Goal: Task Accomplishment & Management: Use online tool/utility

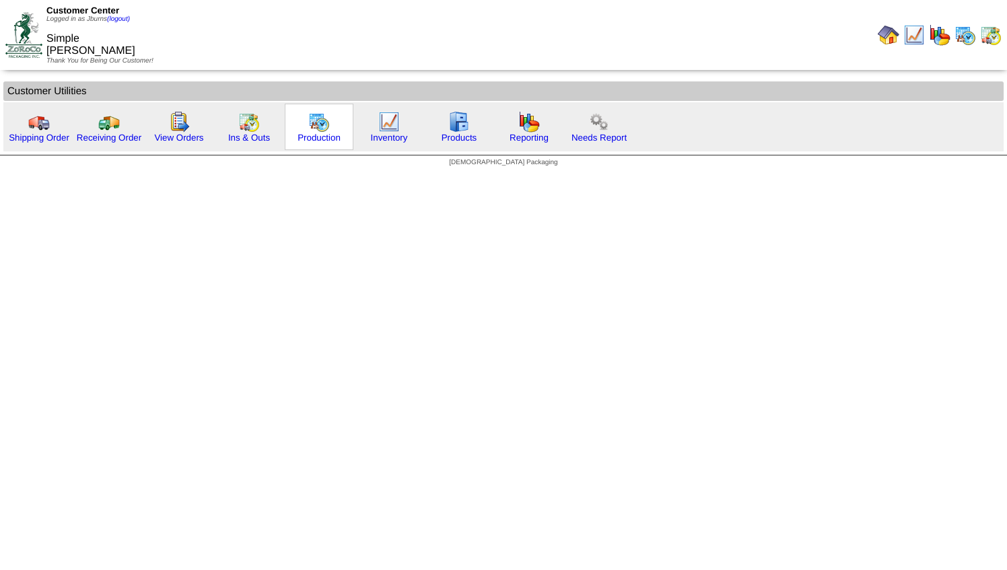
click at [321, 124] on img at bounding box center [319, 122] width 22 height 22
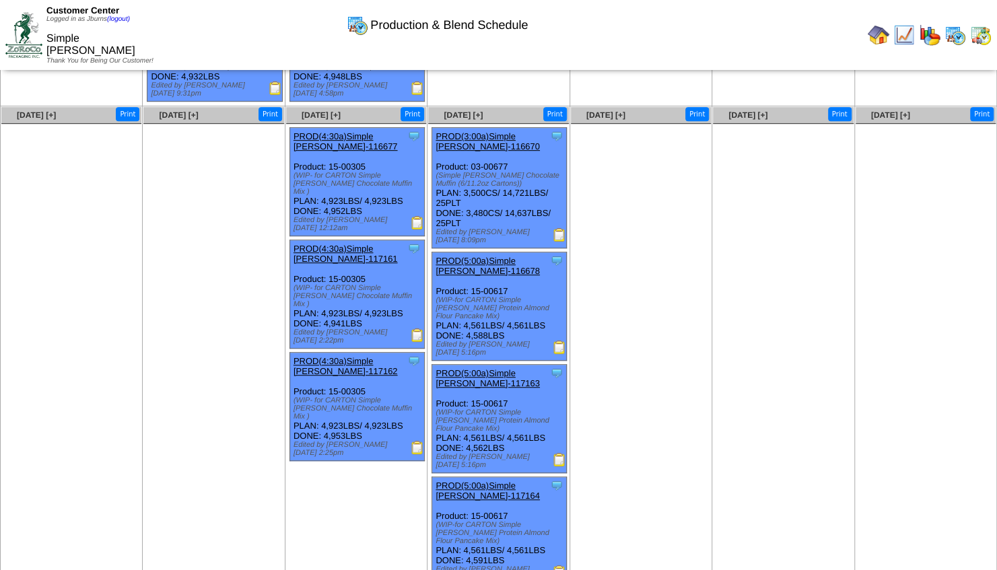
scroll to position [330, 0]
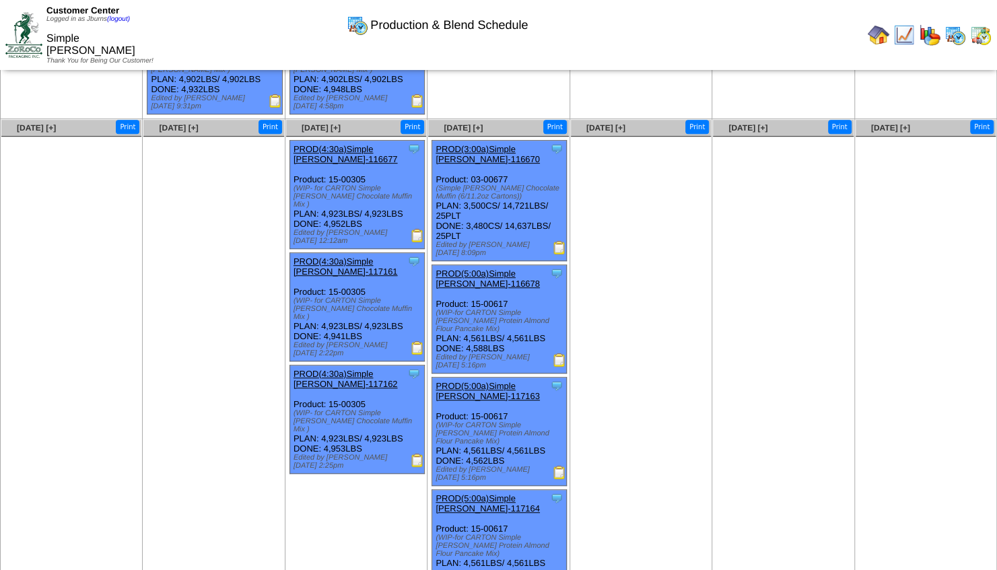
click at [27, 40] on img at bounding box center [23, 34] width 37 height 45
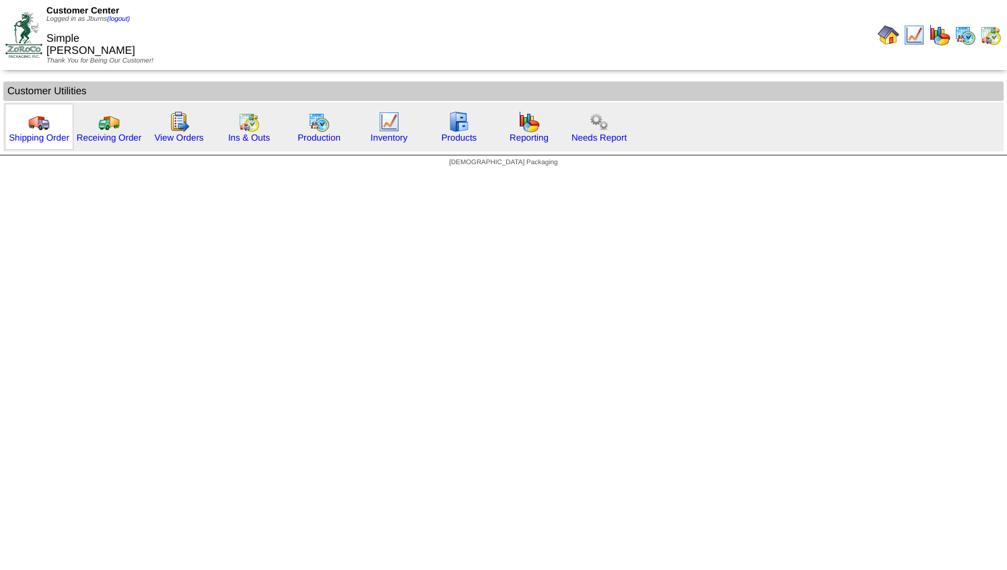
click at [28, 126] on img at bounding box center [39, 122] width 22 height 22
